Goal: Navigation & Orientation: Find specific page/section

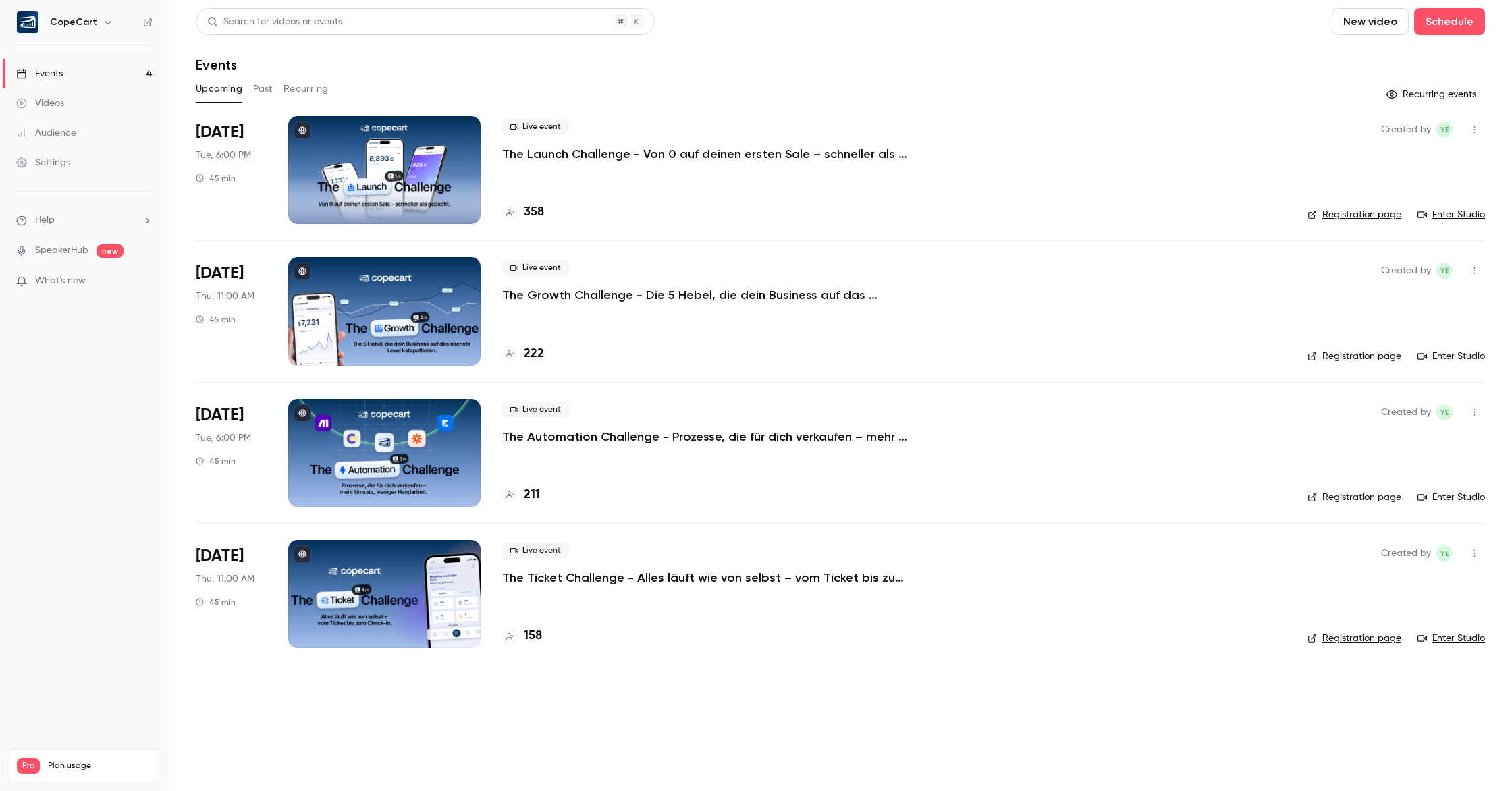
click at [103, 23] on icon "button" at bounding box center [108, 22] width 10 height 10
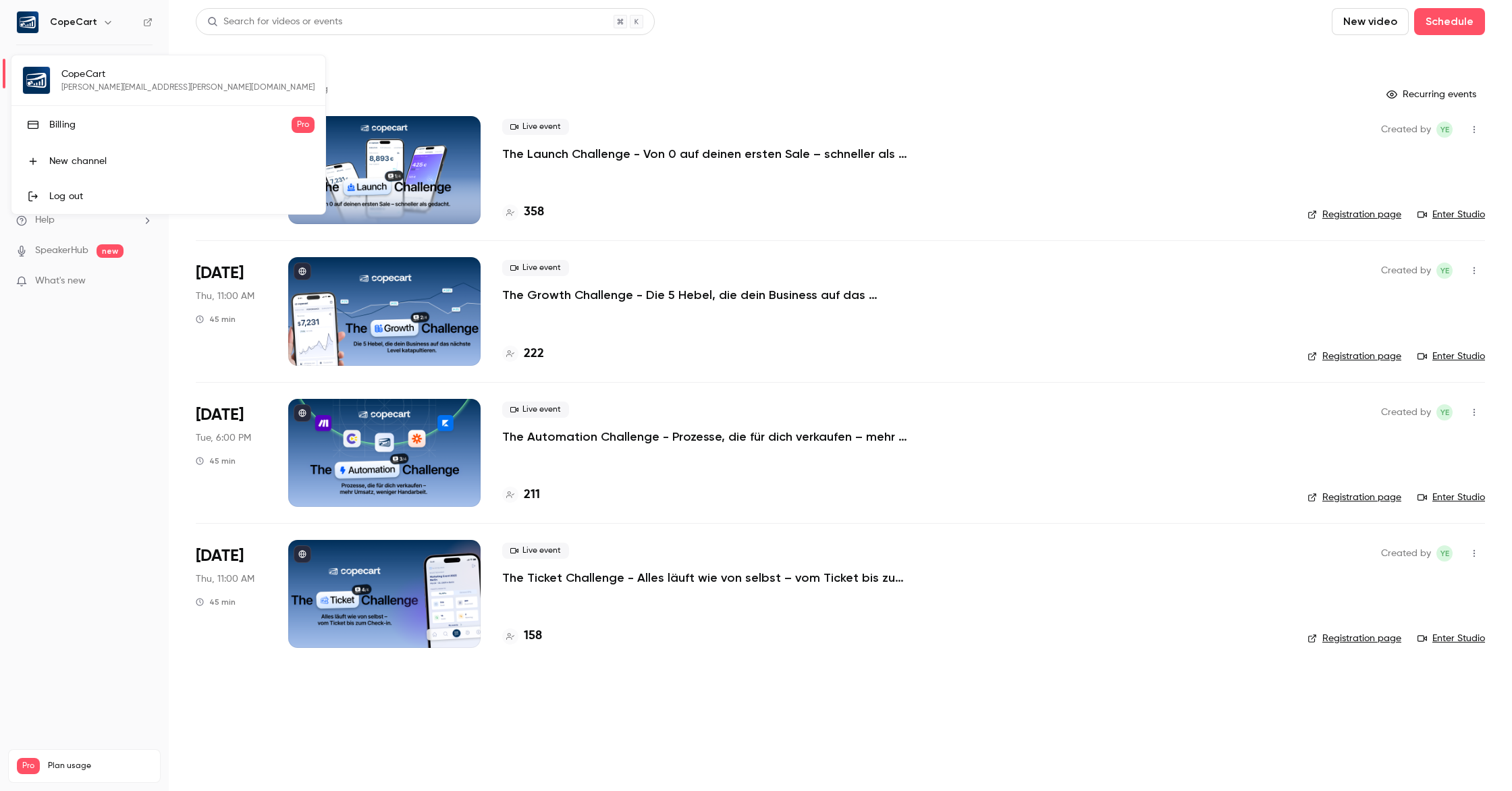
click at [814, 40] on div at bounding box center [756, 395] width 1512 height 791
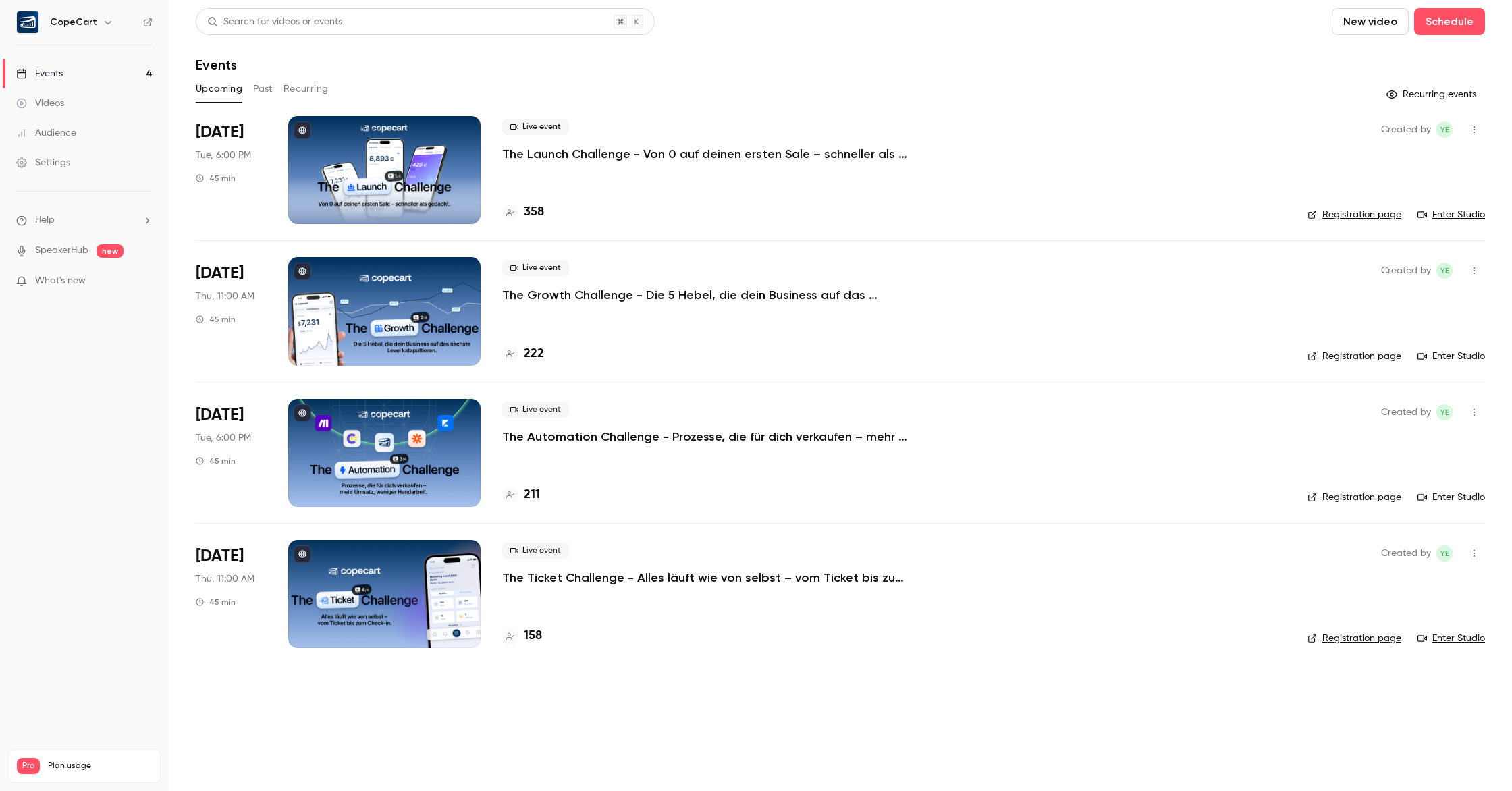
click at [53, 167] on div "Settings" at bounding box center [44, 162] width 54 height 13
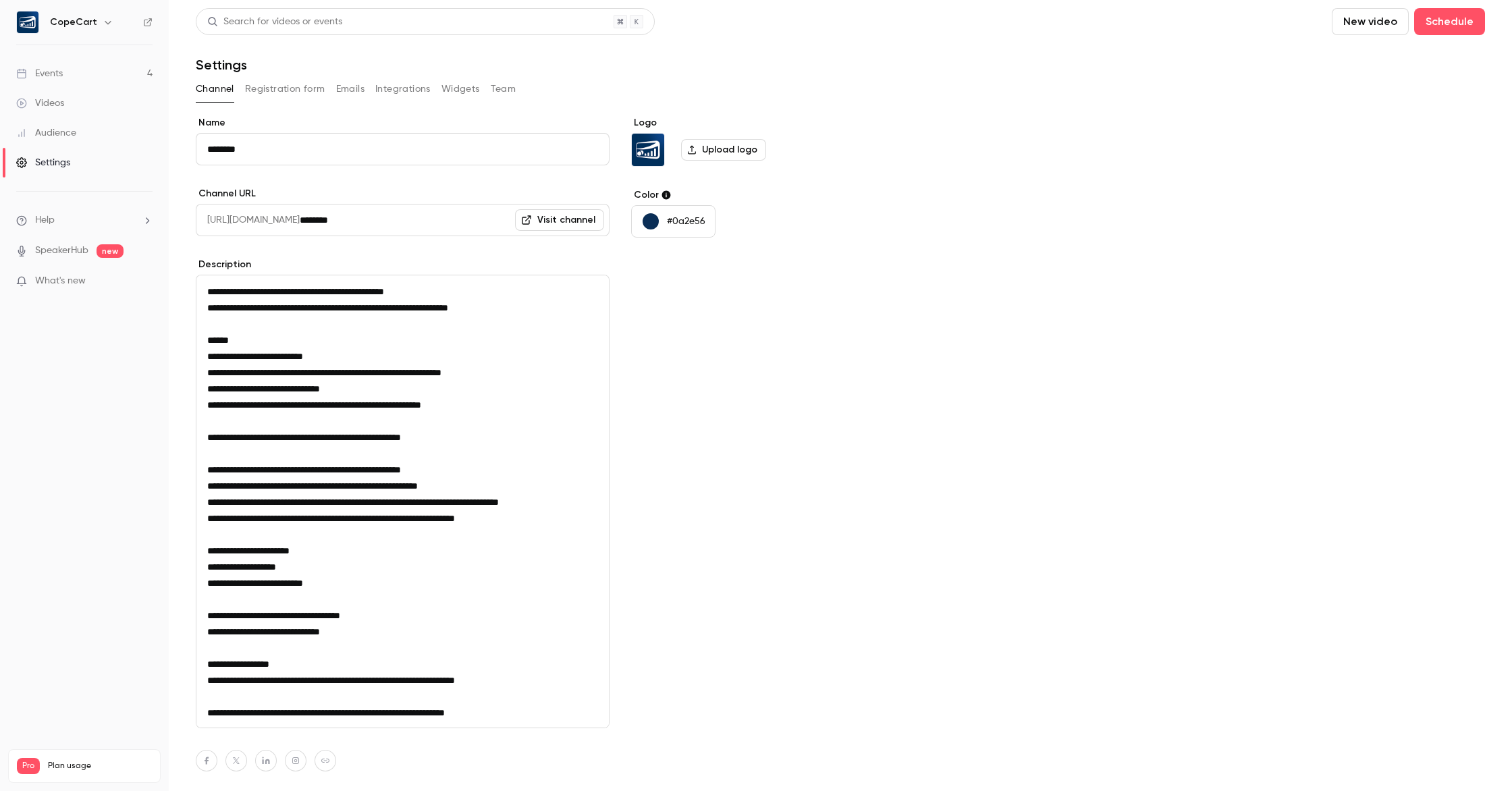
click at [501, 90] on button "Team" at bounding box center [503, 89] width 25 height 22
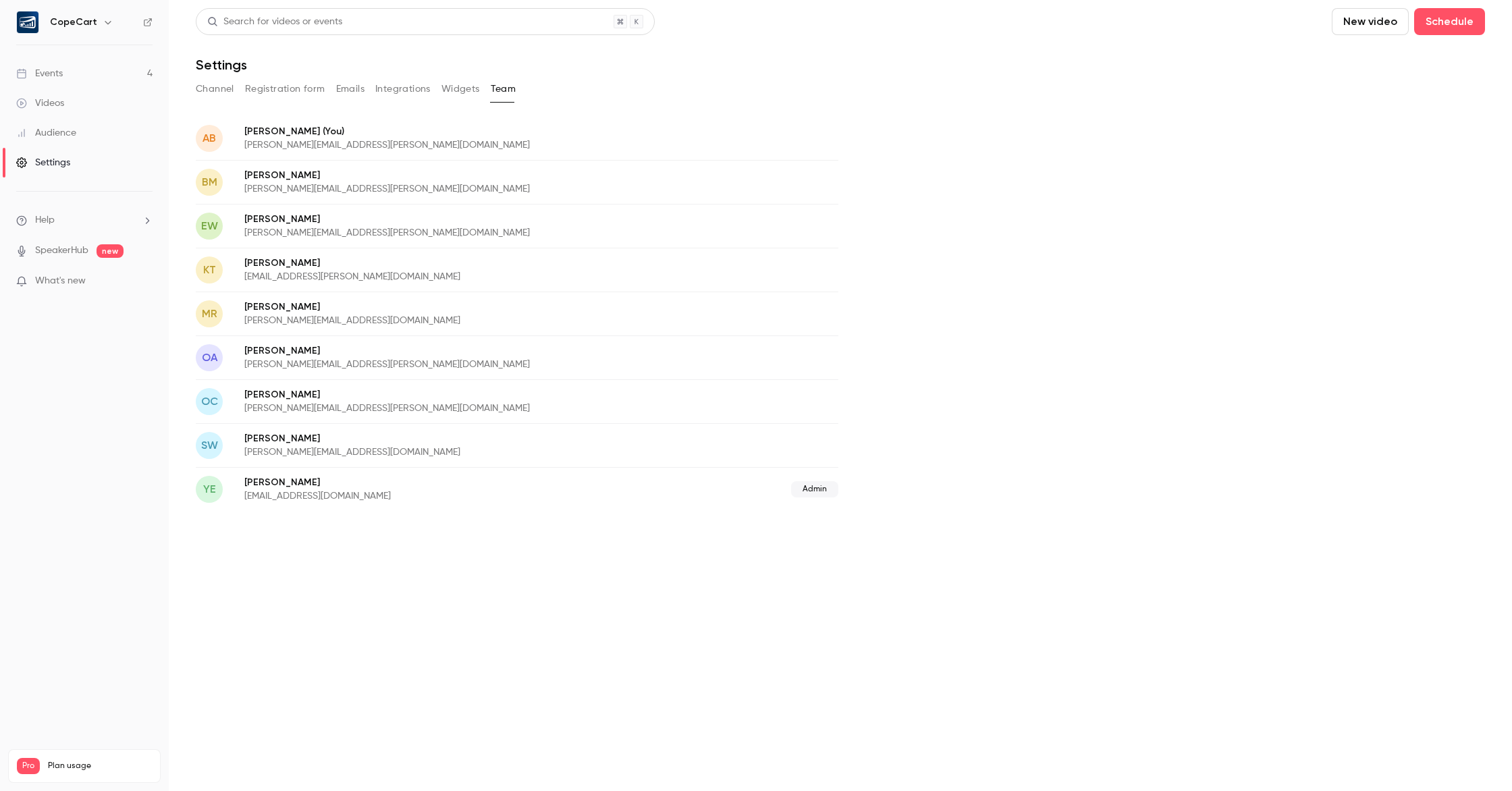
click at [215, 92] on button "Channel" at bounding box center [215, 89] width 38 height 22
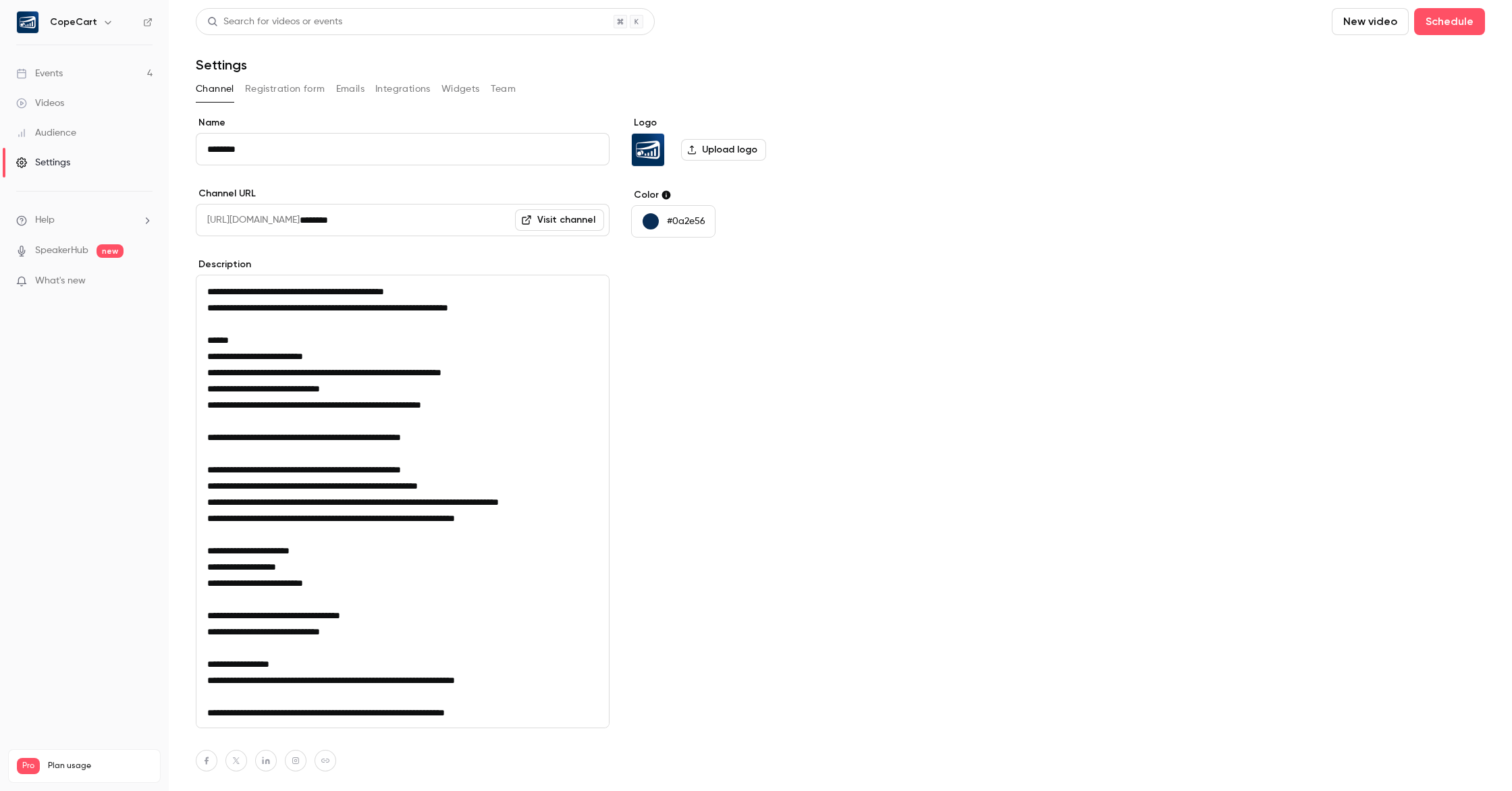
click at [268, 92] on button "Registration form" at bounding box center [285, 89] width 80 height 22
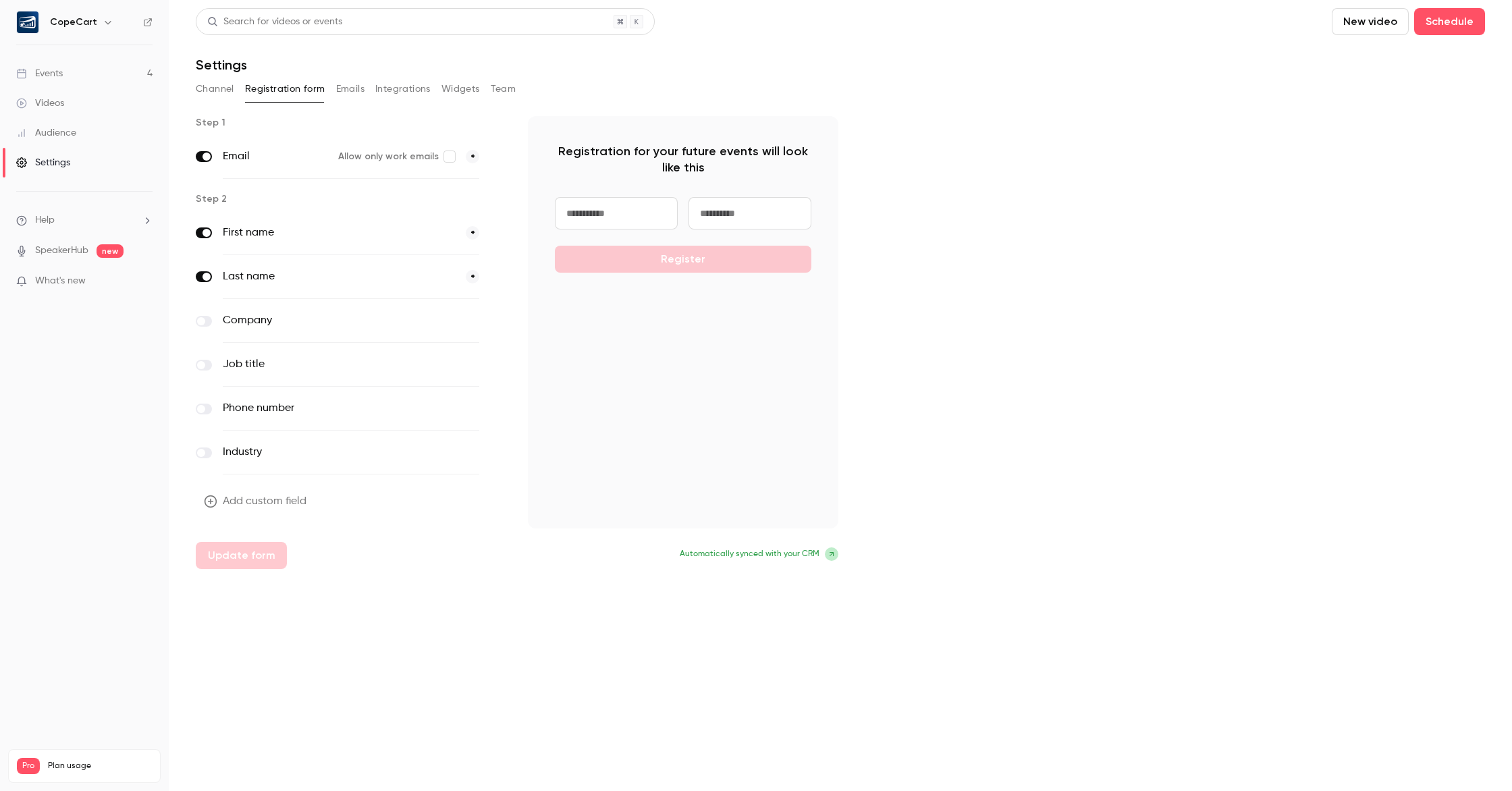
click at [88, 65] on link "Events 4" at bounding box center [85, 73] width 169 height 30
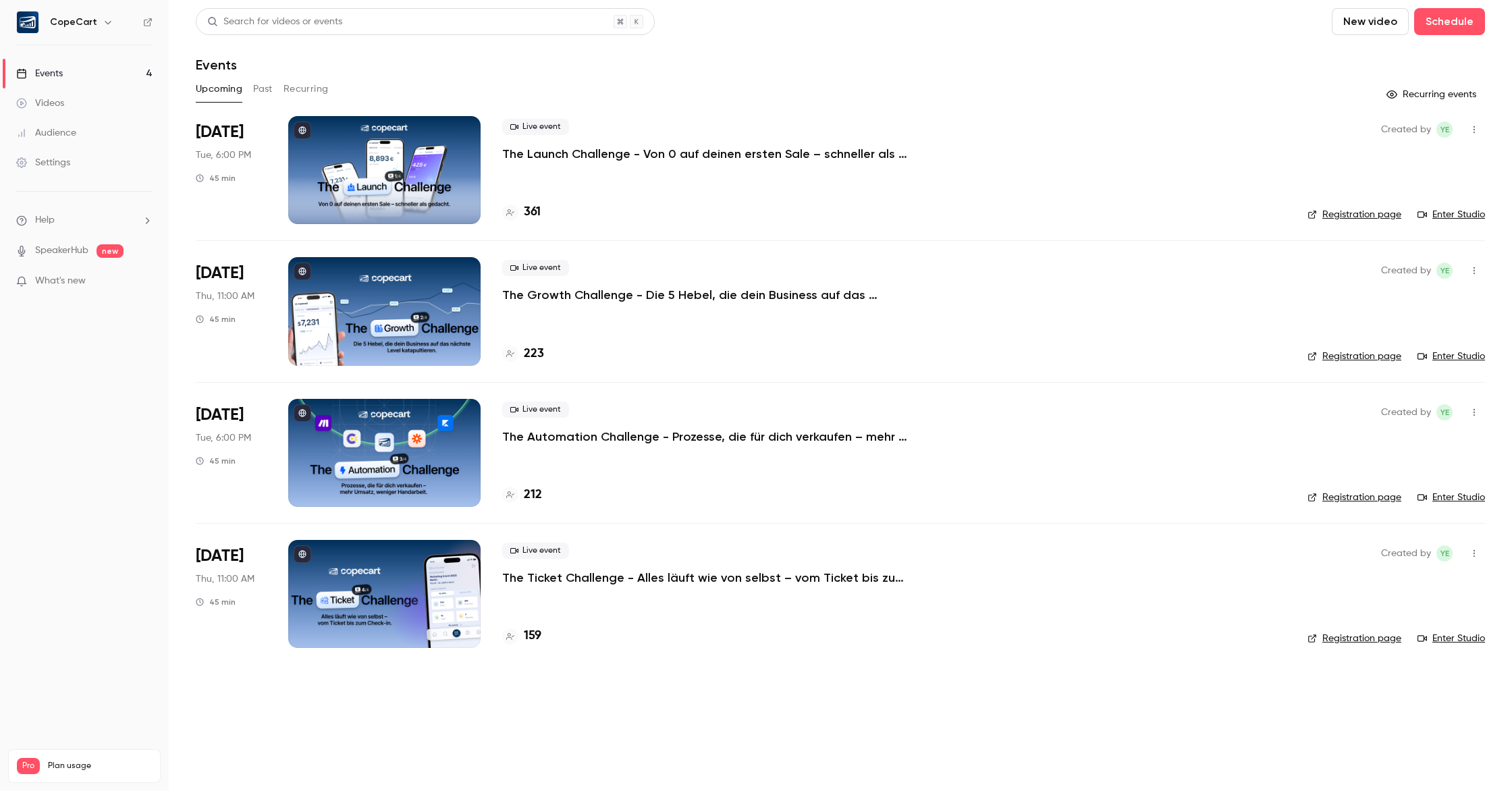
click at [1455, 217] on link "Enter Studio" at bounding box center [1451, 214] width 67 height 13
